Goal: Task Accomplishment & Management: Manage account settings

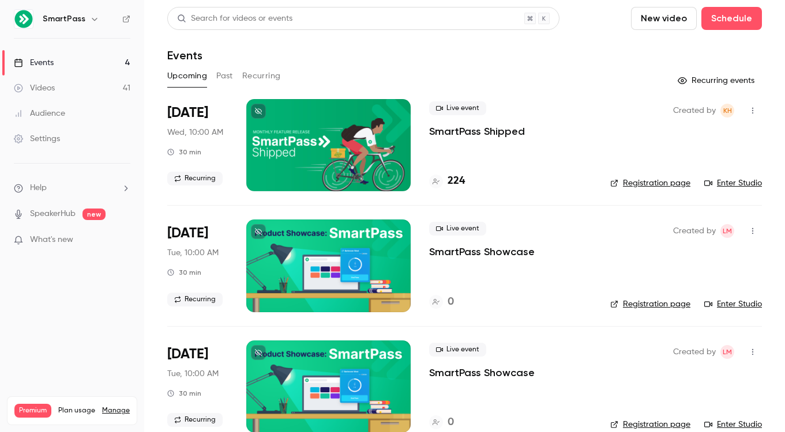
click at [49, 142] on div "Settings" at bounding box center [37, 139] width 46 height 12
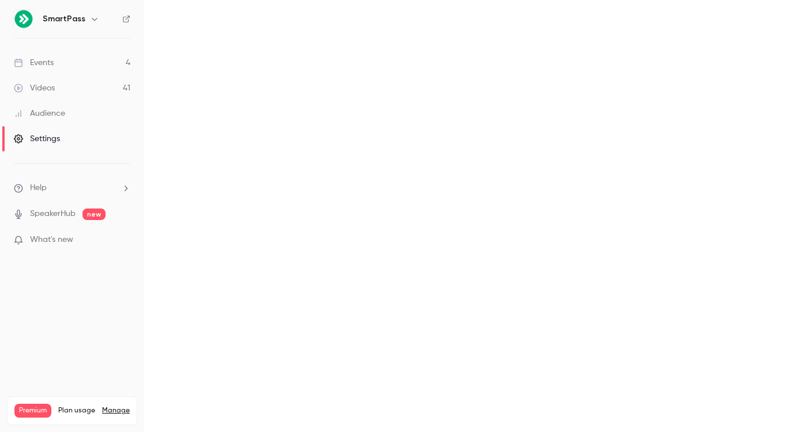
scroll to position [7, 0]
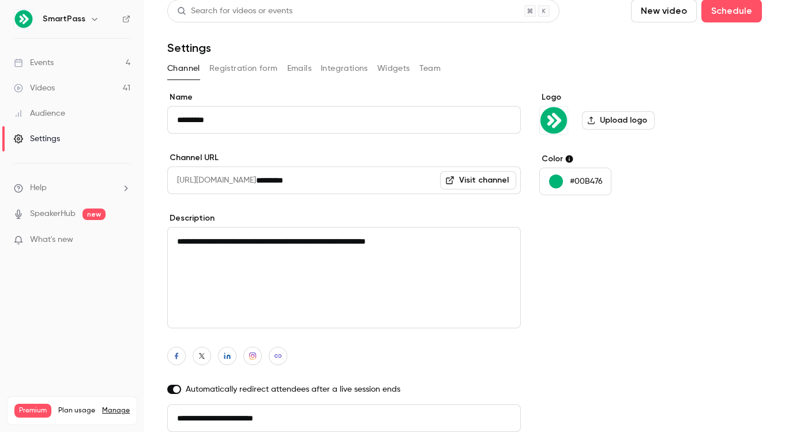
click at [419, 65] on button "Team" at bounding box center [430, 68] width 22 height 18
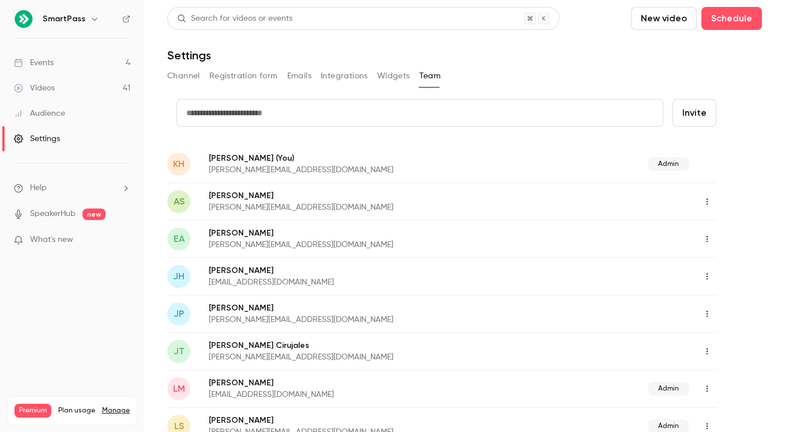
click at [278, 108] on input "text" at bounding box center [419, 113] width 487 height 28
type input "**********"
click at [693, 106] on button "Invite" at bounding box center [694, 113] width 44 height 28
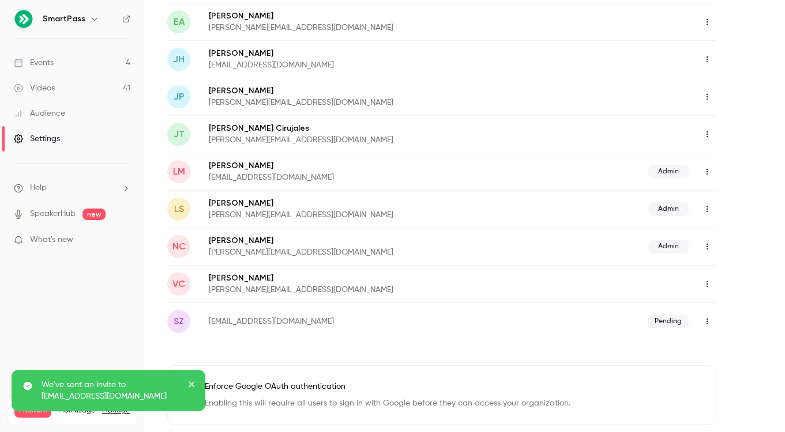
scroll to position [282, 0]
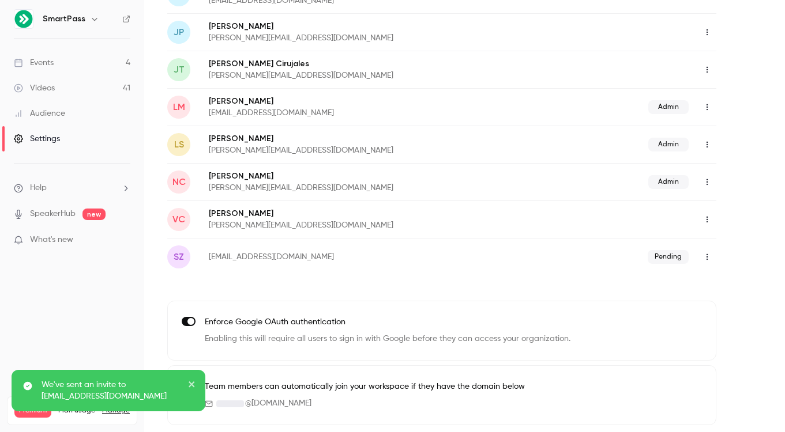
click at [703, 258] on icon "button" at bounding box center [706, 257] width 9 height 8
click at [751, 250] on div at bounding box center [392, 216] width 785 height 432
